Goal: Information Seeking & Learning: Learn about a topic

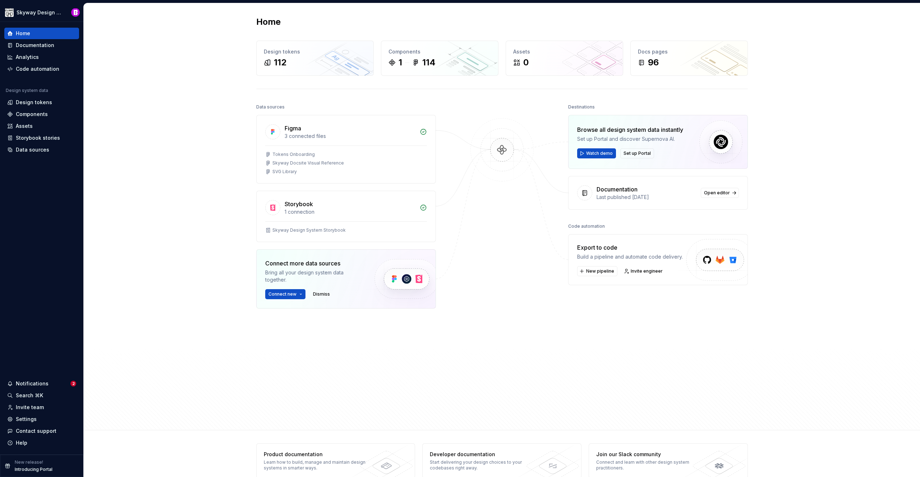
click at [214, 76] on div "Home Design tokens 112 Components 1 114 Assets 0 Docs pages 96 Data sources Fig…" at bounding box center [502, 216] width 836 height 427
click at [33, 112] on div "Components" at bounding box center [32, 114] width 32 height 7
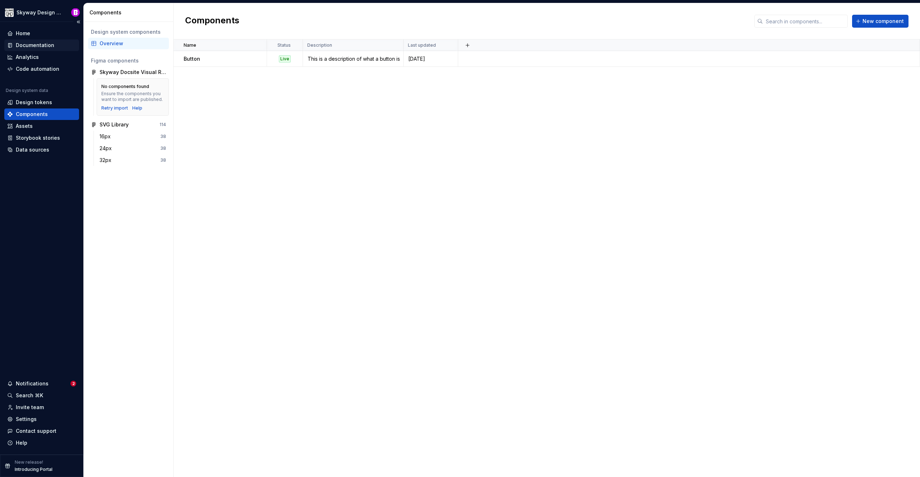
click at [36, 46] on div "Documentation" at bounding box center [35, 45] width 38 height 7
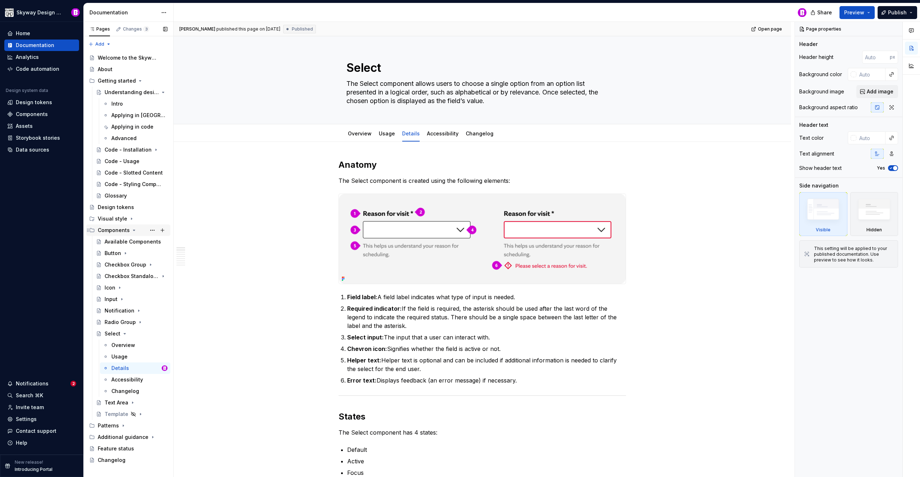
click at [133, 228] on icon "Page tree" at bounding box center [134, 230] width 6 height 6
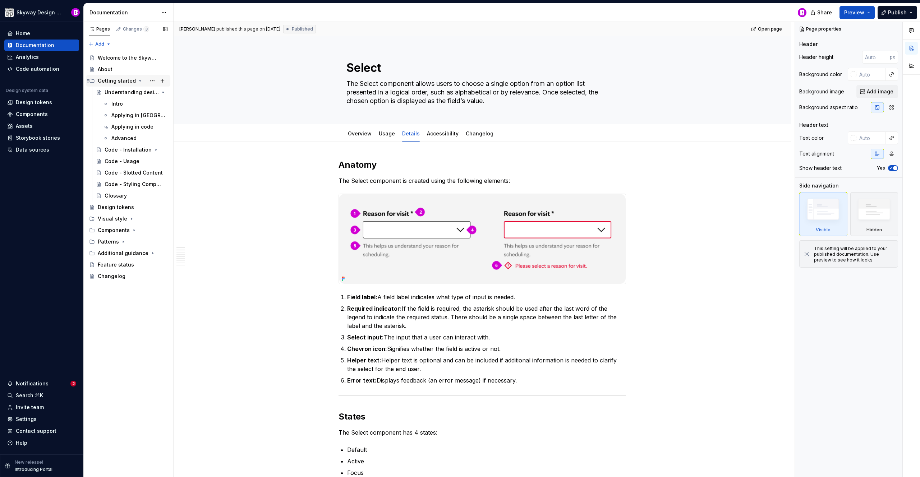
click at [137, 81] on icon "Page tree" at bounding box center [140, 81] width 6 height 6
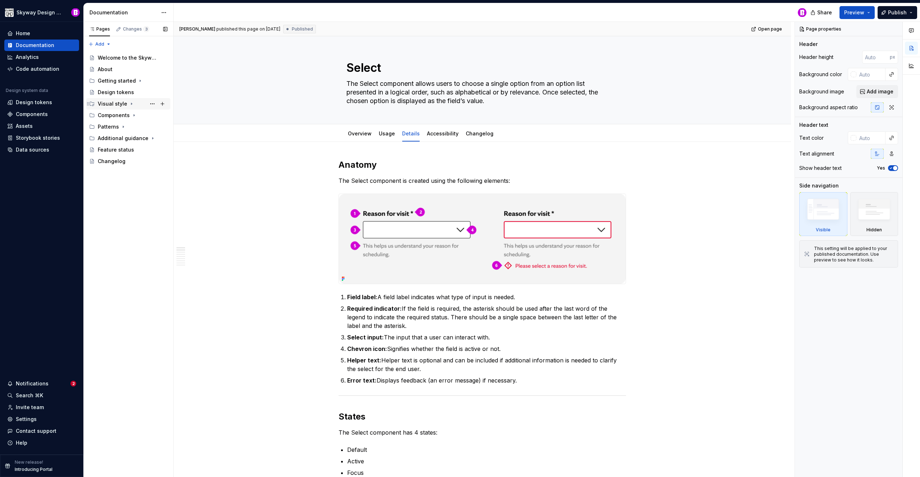
click at [108, 102] on div "Visual style" at bounding box center [112, 103] width 29 height 7
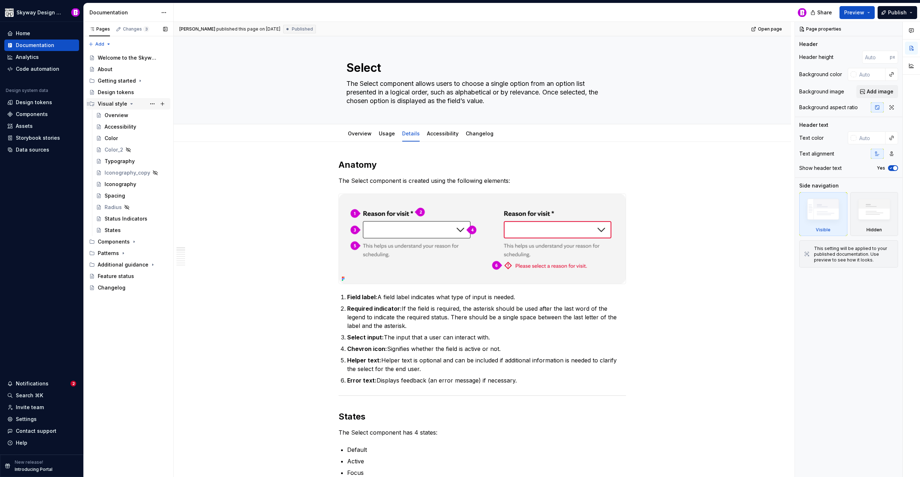
click at [130, 103] on icon "Page tree" at bounding box center [132, 104] width 6 height 6
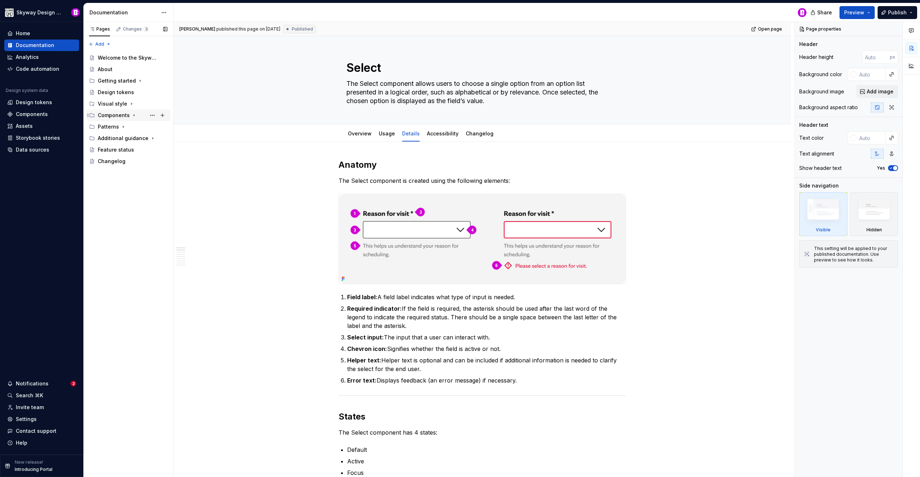
click at [123, 113] on div "Components" at bounding box center [114, 115] width 32 height 7
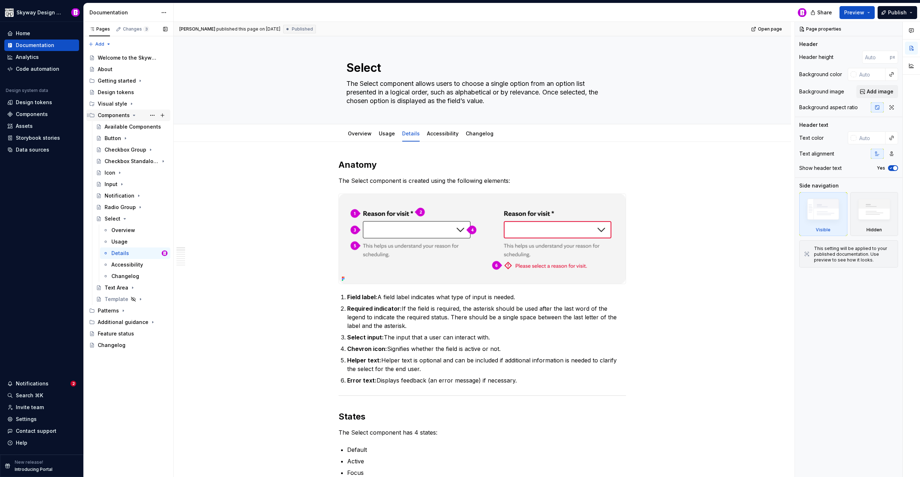
click at [123, 113] on div "Components" at bounding box center [114, 115] width 32 height 7
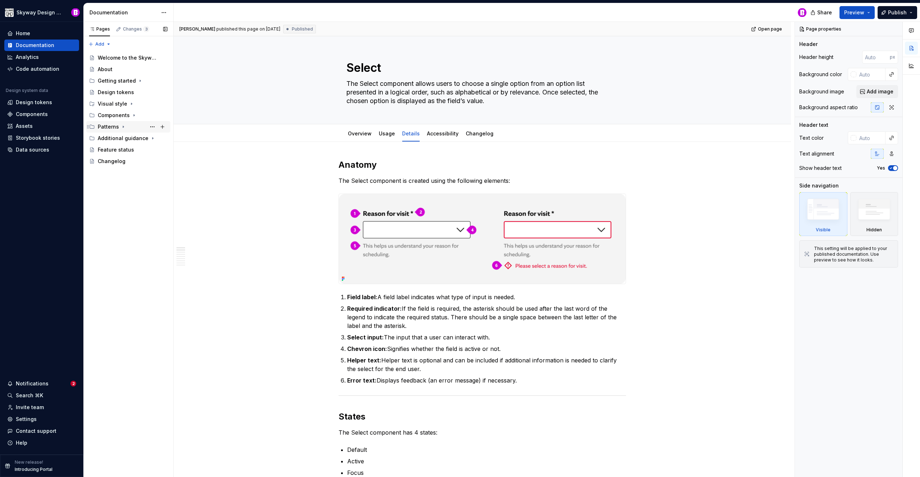
click at [115, 123] on div "Patterns" at bounding box center [133, 127] width 70 height 10
click at [114, 138] on div "Additional guidance" at bounding box center [118, 138] width 41 height 7
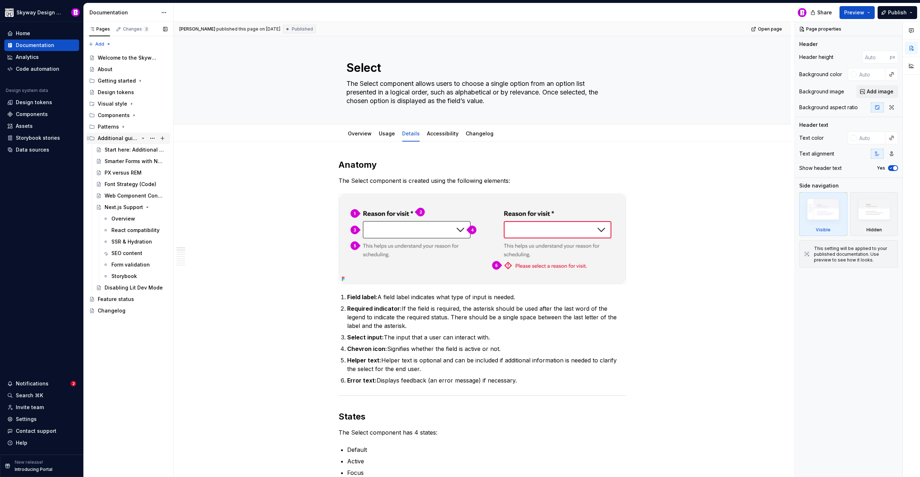
click at [114, 138] on div "Additional guidance" at bounding box center [118, 138] width 41 height 7
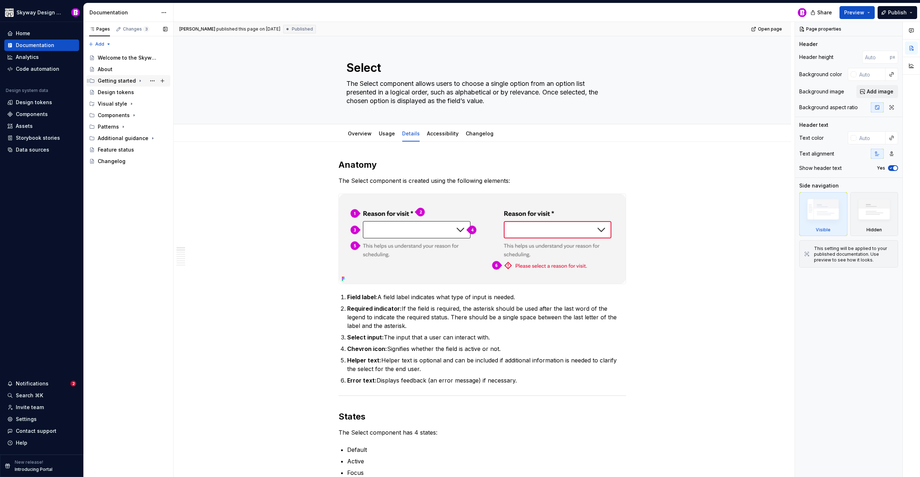
click at [112, 79] on div "Getting started" at bounding box center [117, 80] width 38 height 7
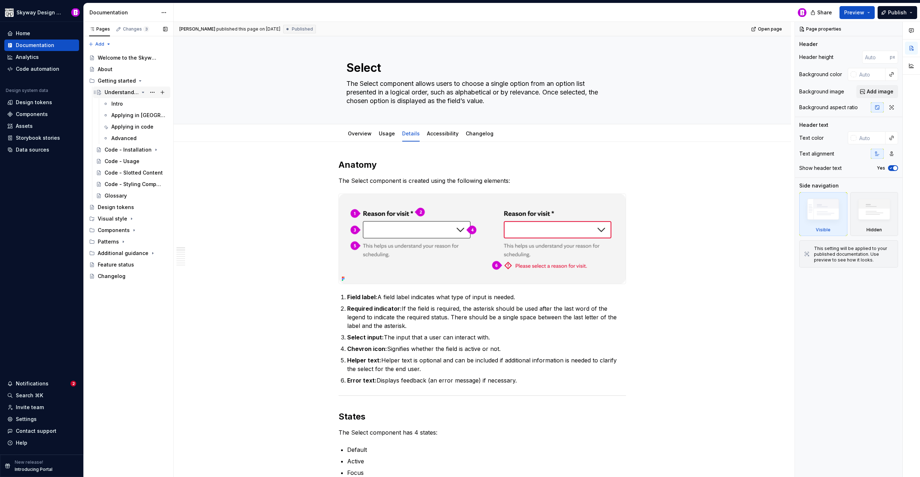
click at [142, 90] on icon "Page tree" at bounding box center [143, 92] width 6 height 6
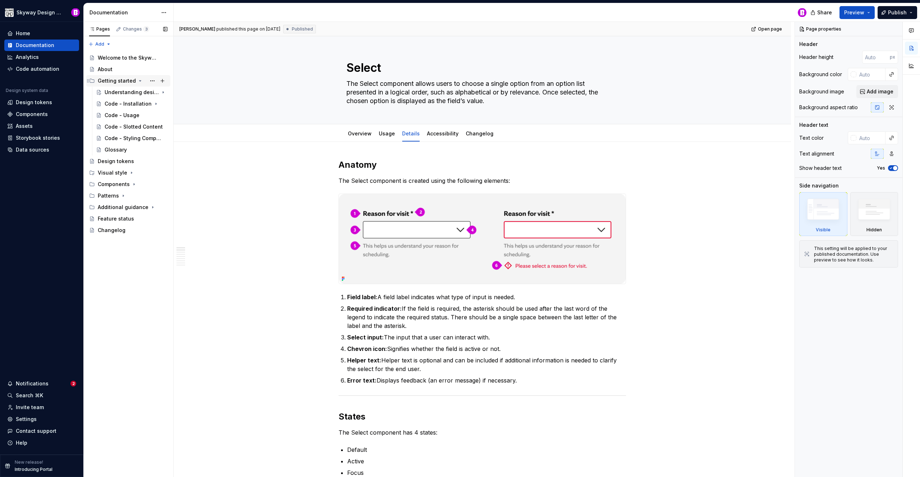
click at [117, 83] on div "Getting started" at bounding box center [117, 80] width 38 height 7
click at [26, 103] on div "Design tokens" at bounding box center [34, 102] width 36 height 7
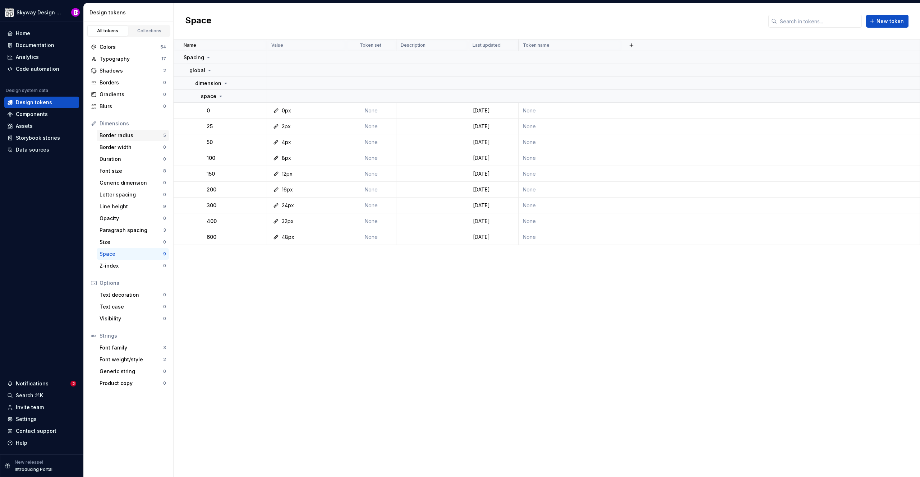
click at [127, 137] on div "Border radius" at bounding box center [132, 135] width 64 height 7
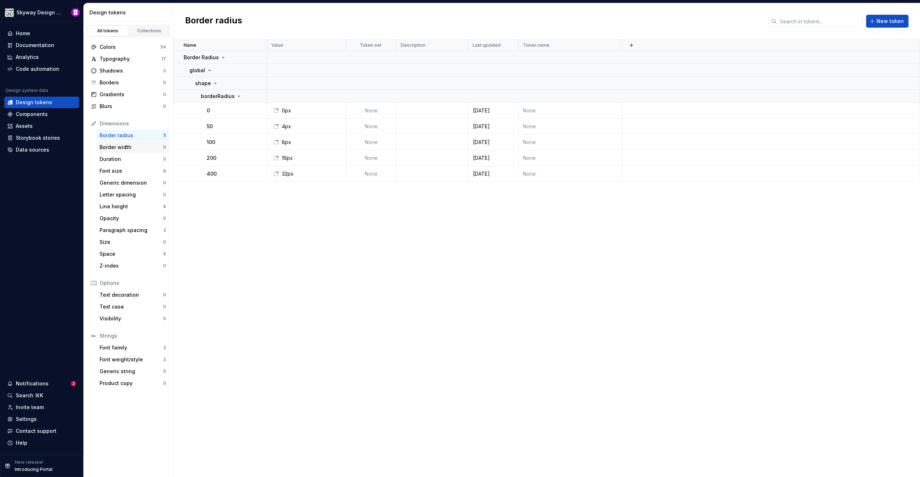
click at [121, 152] on div "Border width 0" at bounding box center [133, 147] width 72 height 11
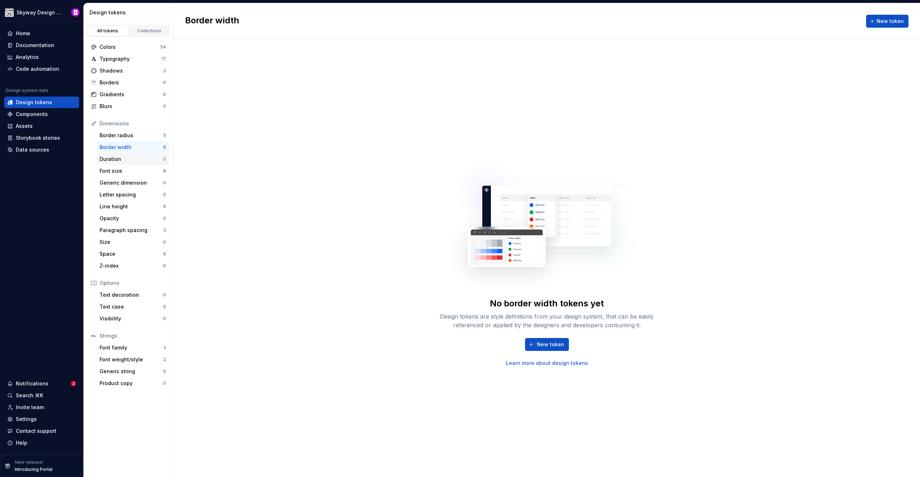
click at [117, 156] on div "Duration" at bounding box center [132, 159] width 64 height 7
click at [121, 174] on div "Font size" at bounding box center [132, 170] width 64 height 7
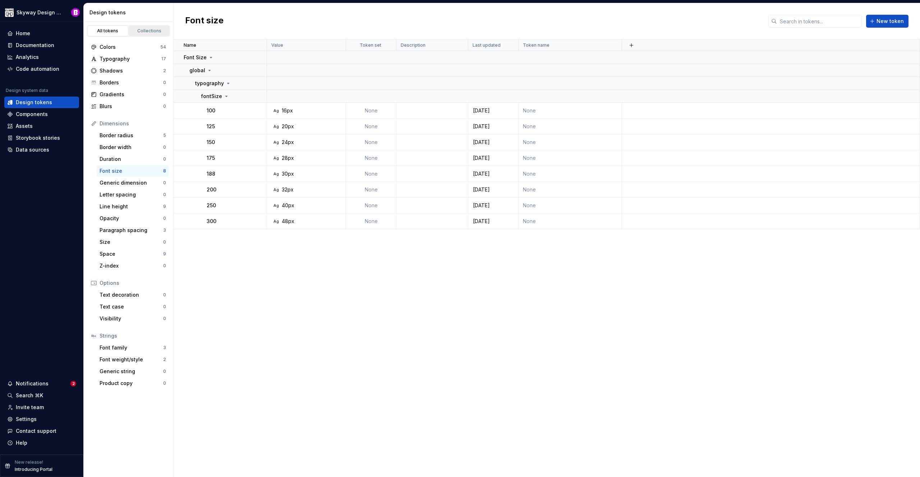
click at [151, 29] on div "Collections" at bounding box center [149, 31] width 36 height 6
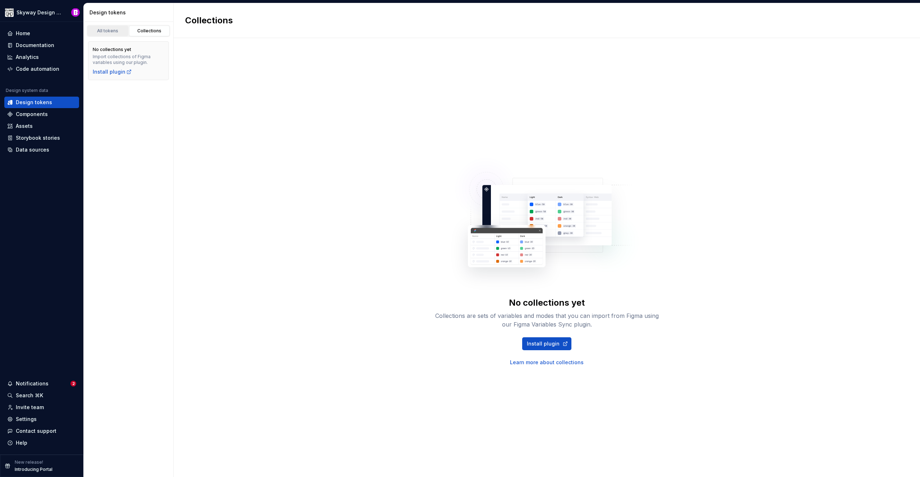
click at [110, 32] on div "All tokens" at bounding box center [108, 31] width 36 height 6
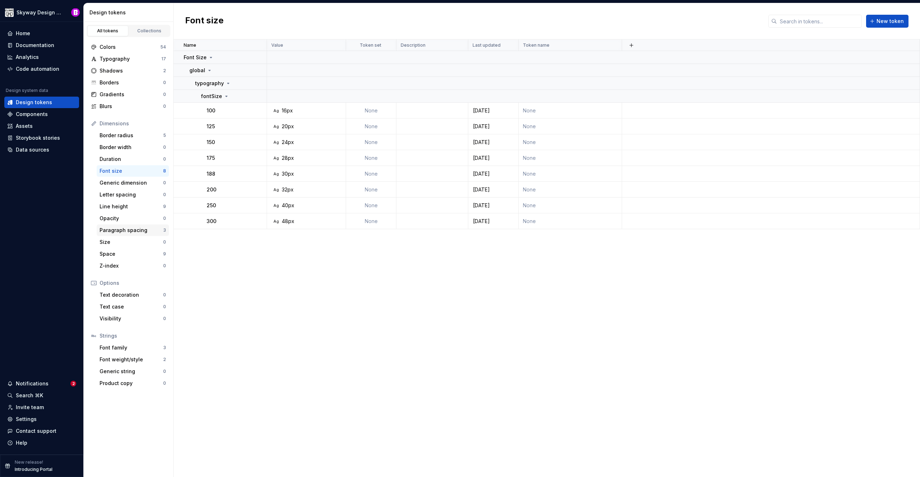
click at [134, 227] on div "Paragraph spacing" at bounding box center [132, 230] width 64 height 7
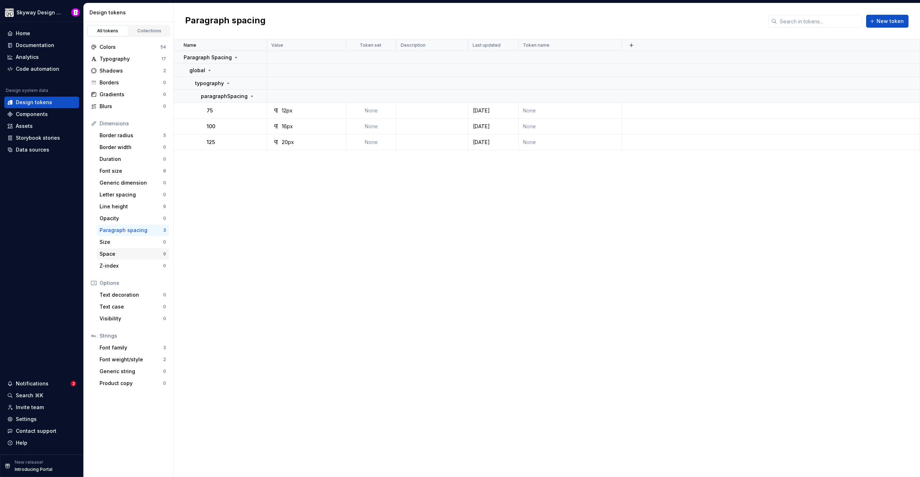
click at [141, 258] on div "Space 9" at bounding box center [133, 253] width 72 height 11
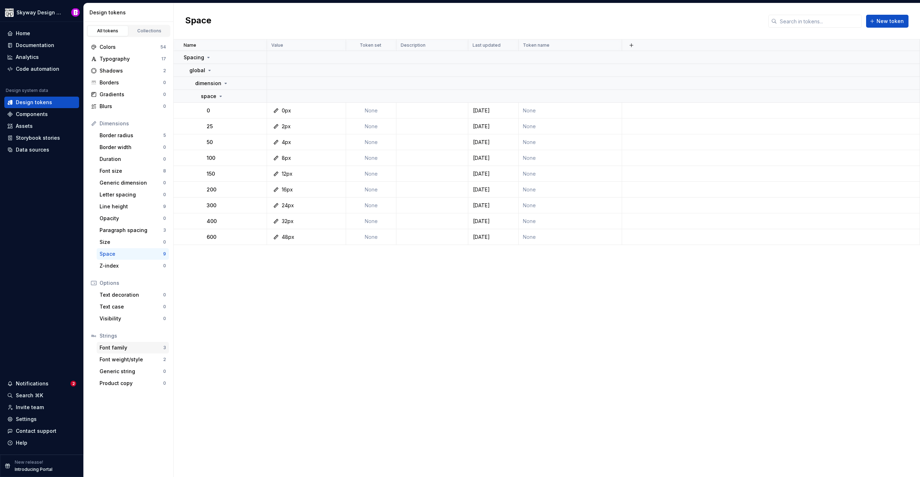
click at [123, 345] on div "Font family" at bounding box center [132, 347] width 64 height 7
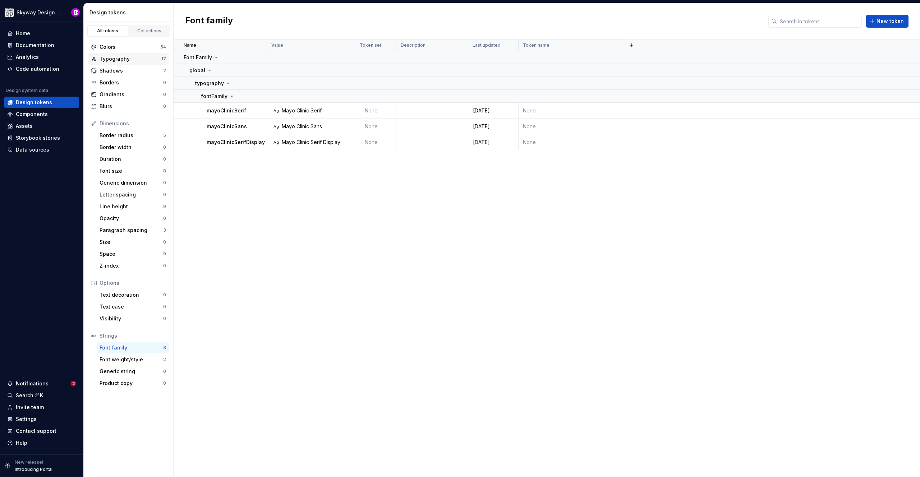
click at [130, 57] on div "Typography" at bounding box center [131, 58] width 62 height 7
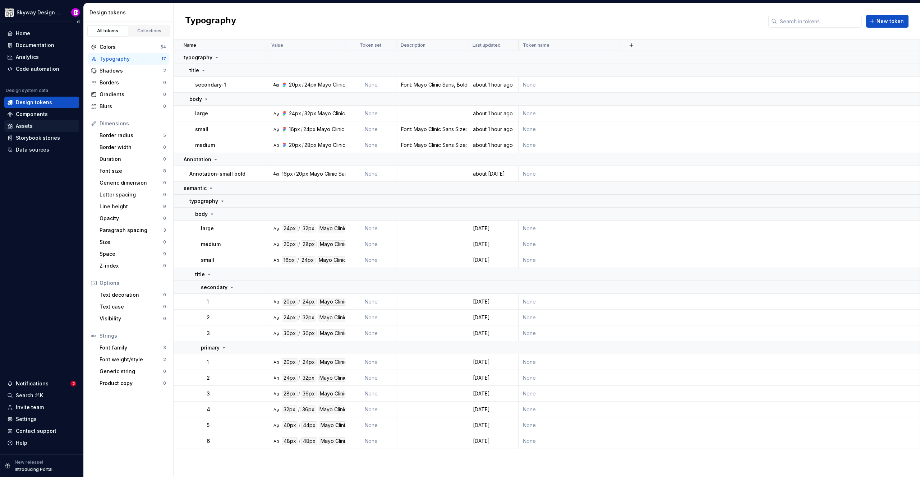
click at [23, 123] on div "Assets" at bounding box center [24, 126] width 17 height 7
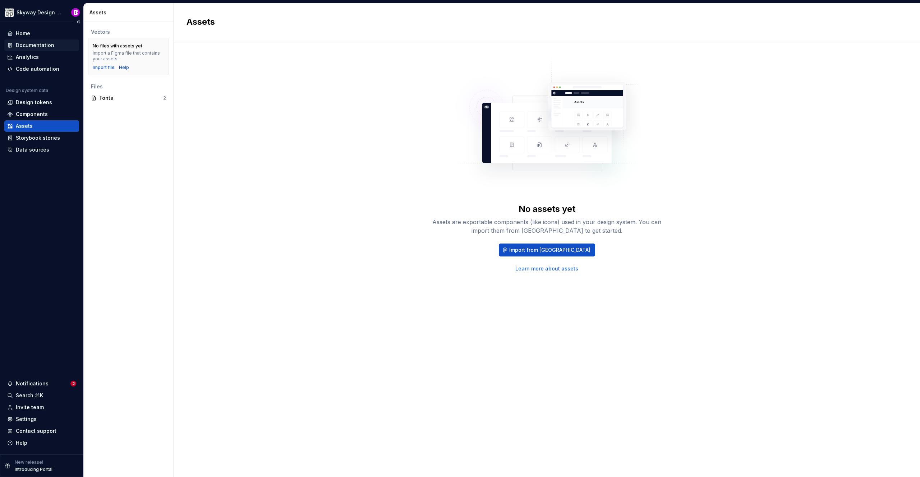
click at [36, 45] on div "Documentation" at bounding box center [35, 45] width 38 height 7
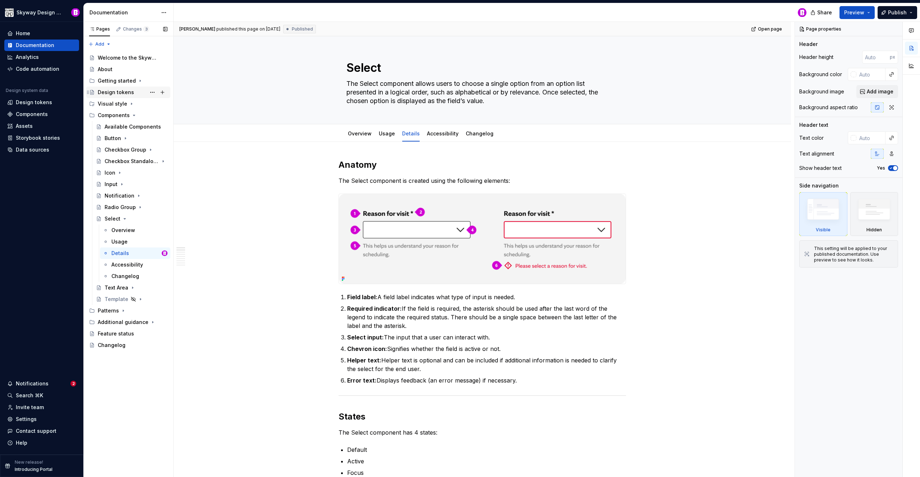
click at [122, 94] on div "Design tokens" at bounding box center [116, 92] width 36 height 7
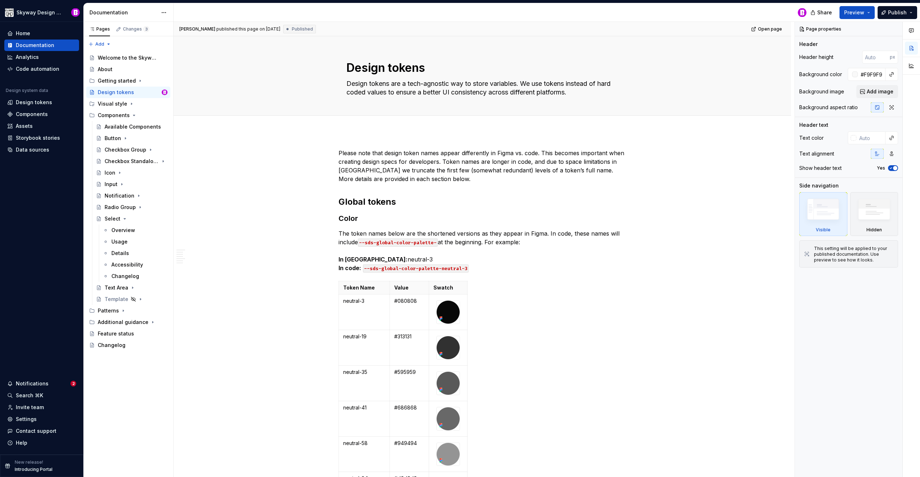
type textarea "*"
